Goal: Check status: Check status

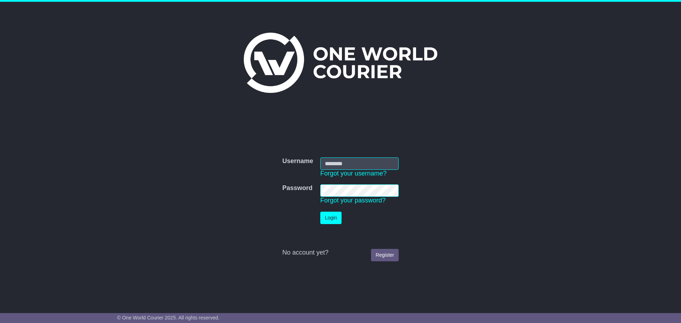
drag, startPoint x: 0, startPoint y: 0, endPoint x: 350, endPoint y: 161, distance: 385.4
click at [350, 161] on input "Username" at bounding box center [359, 163] width 78 height 12
type input "**********"
click at [333, 217] on button "Login" at bounding box center [330, 218] width 21 height 12
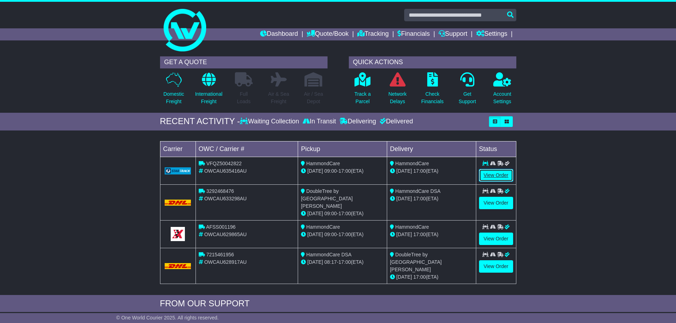
click at [499, 176] on link "View Order" at bounding box center [496, 175] width 34 height 12
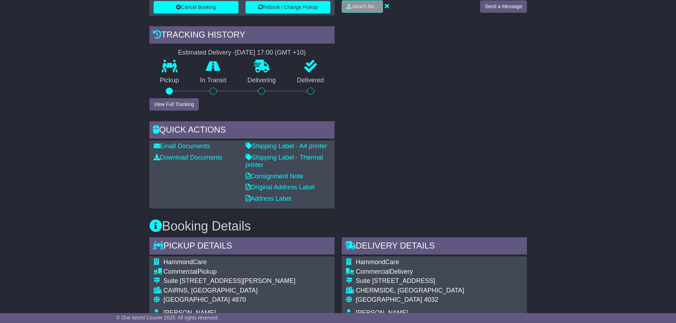
scroll to position [248, 0]
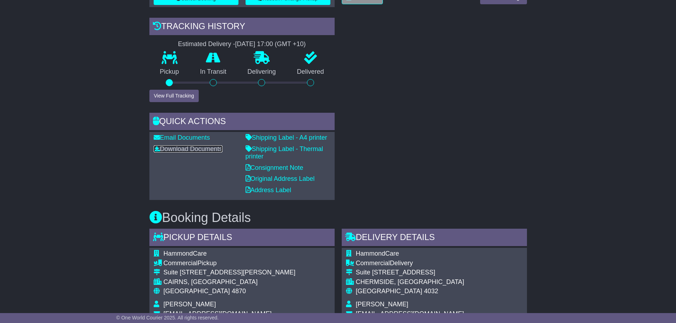
click at [192, 149] on link "Download Documents" at bounding box center [188, 148] width 69 height 7
